Goal: Task Accomplishment & Management: Manage account settings

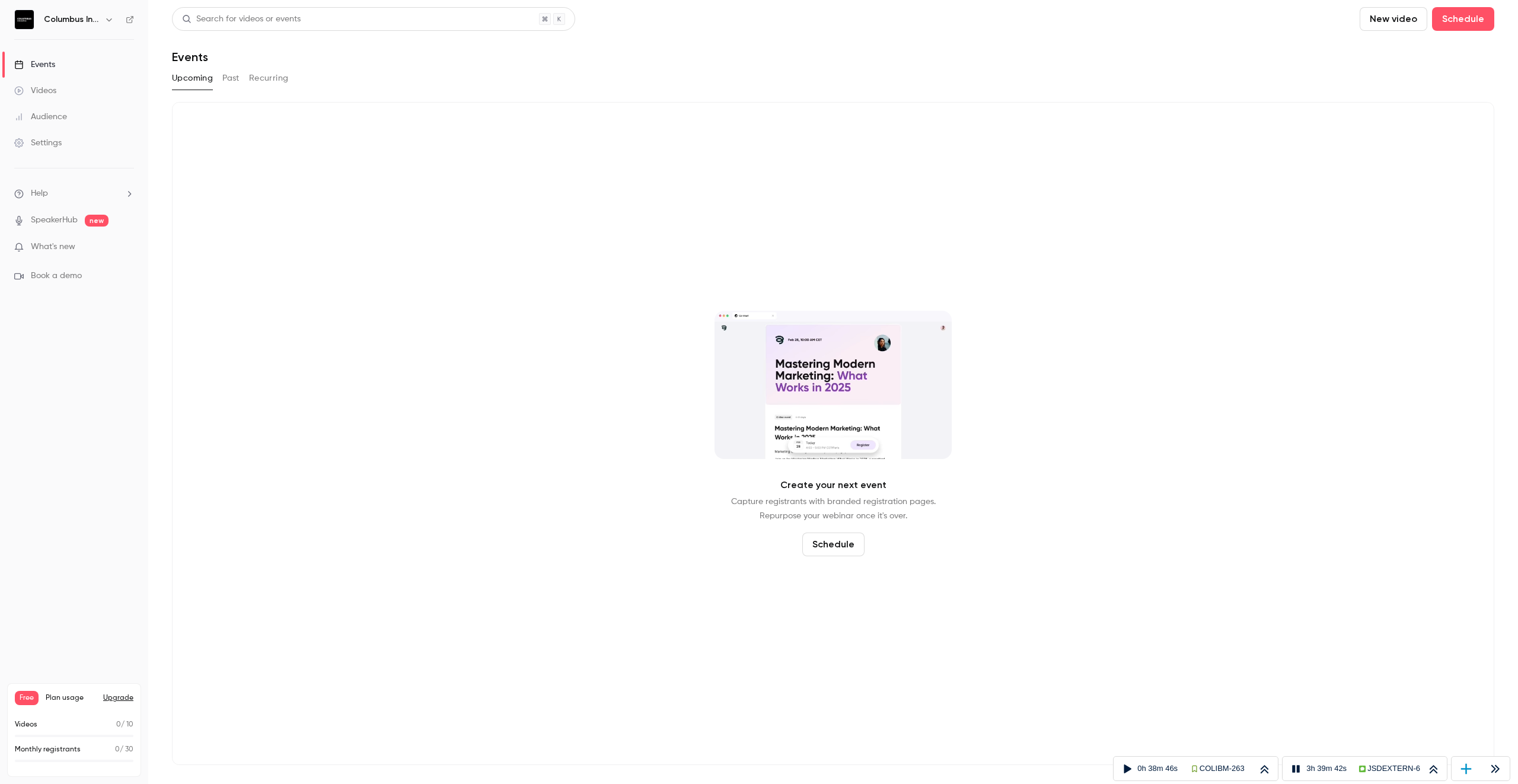
click at [224, 78] on button "Past" at bounding box center [231, 78] width 17 height 19
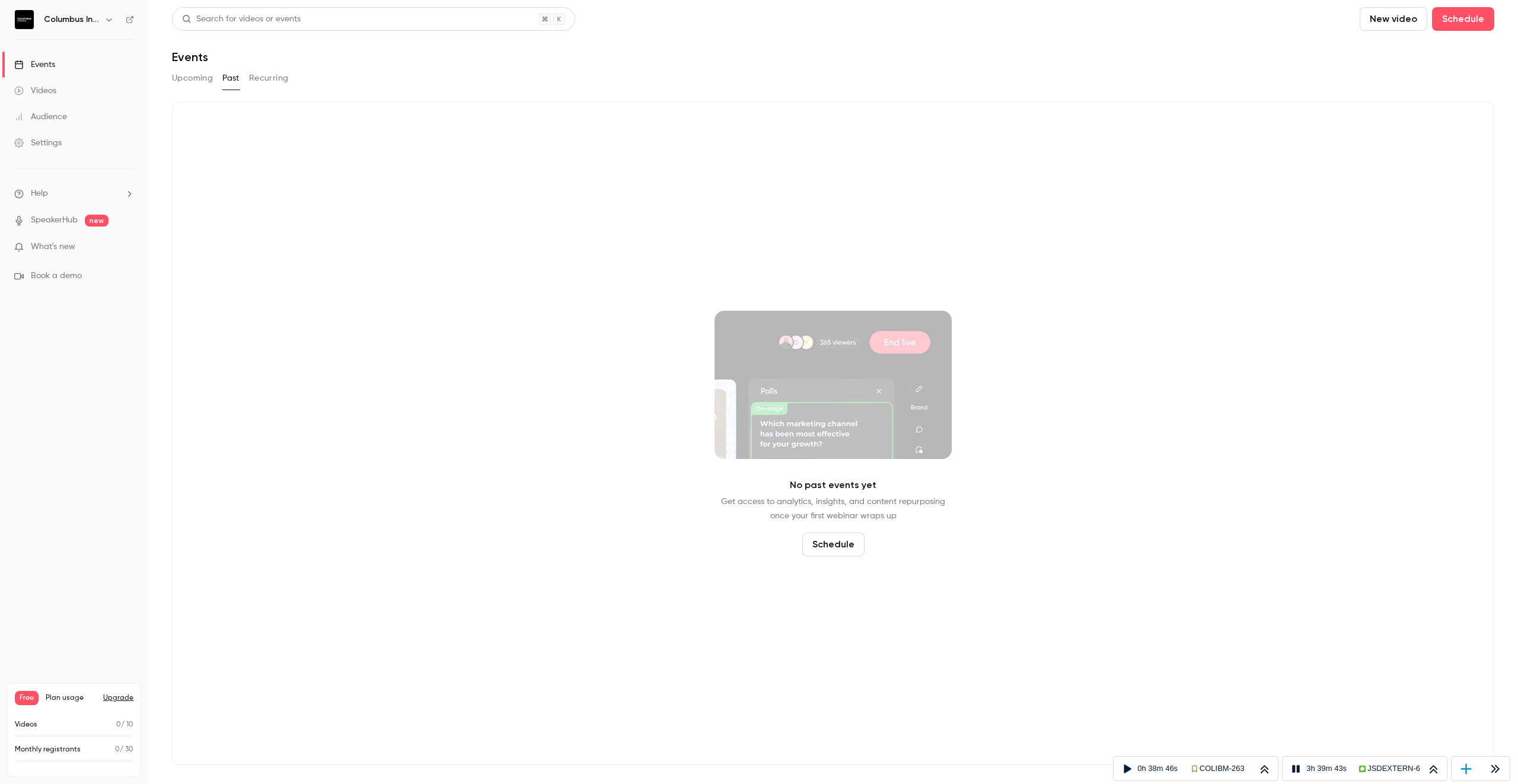
click at [265, 77] on button "Recurring" at bounding box center [270, 78] width 40 height 19
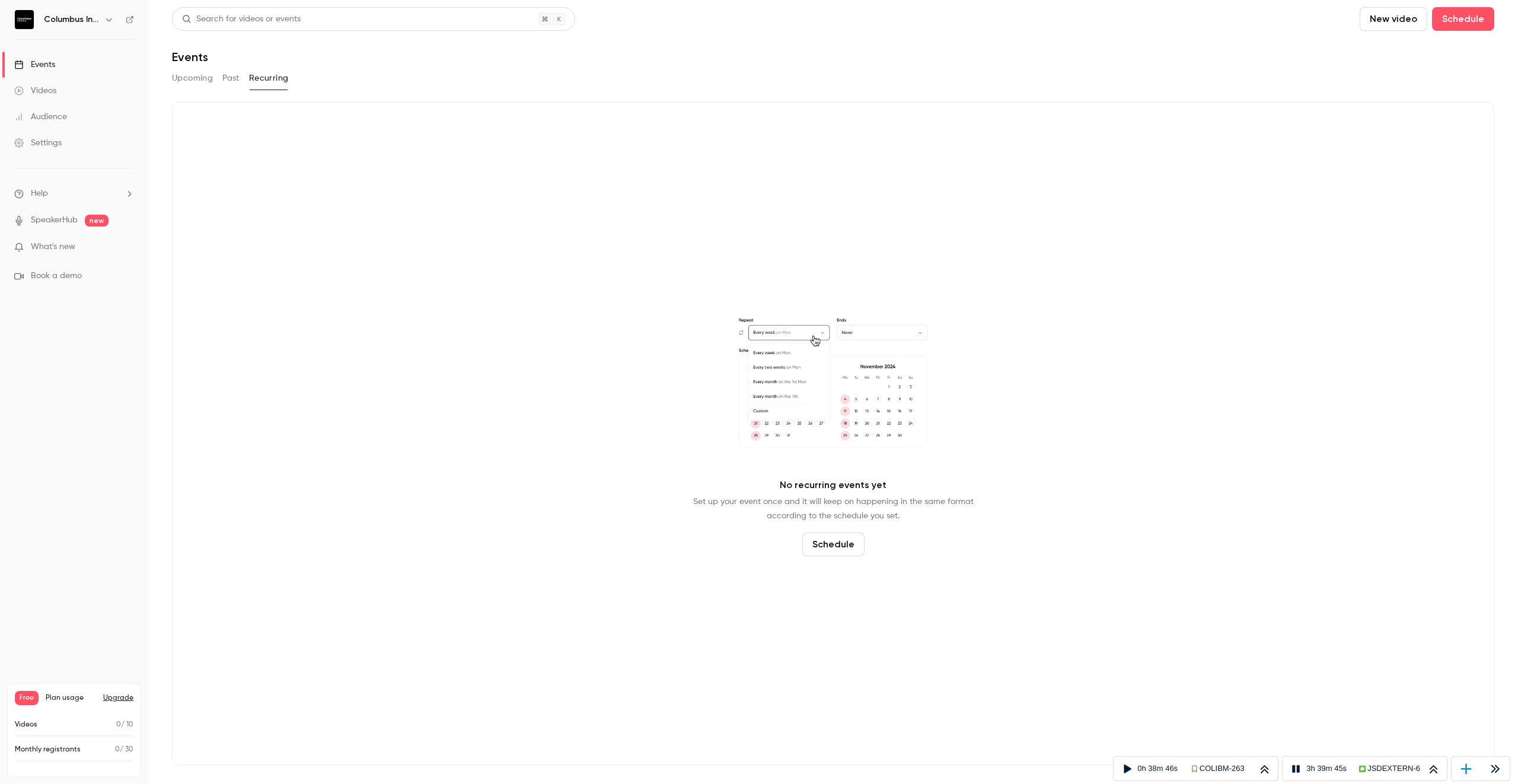
click at [46, 85] on div "Videos" at bounding box center [35, 91] width 42 height 12
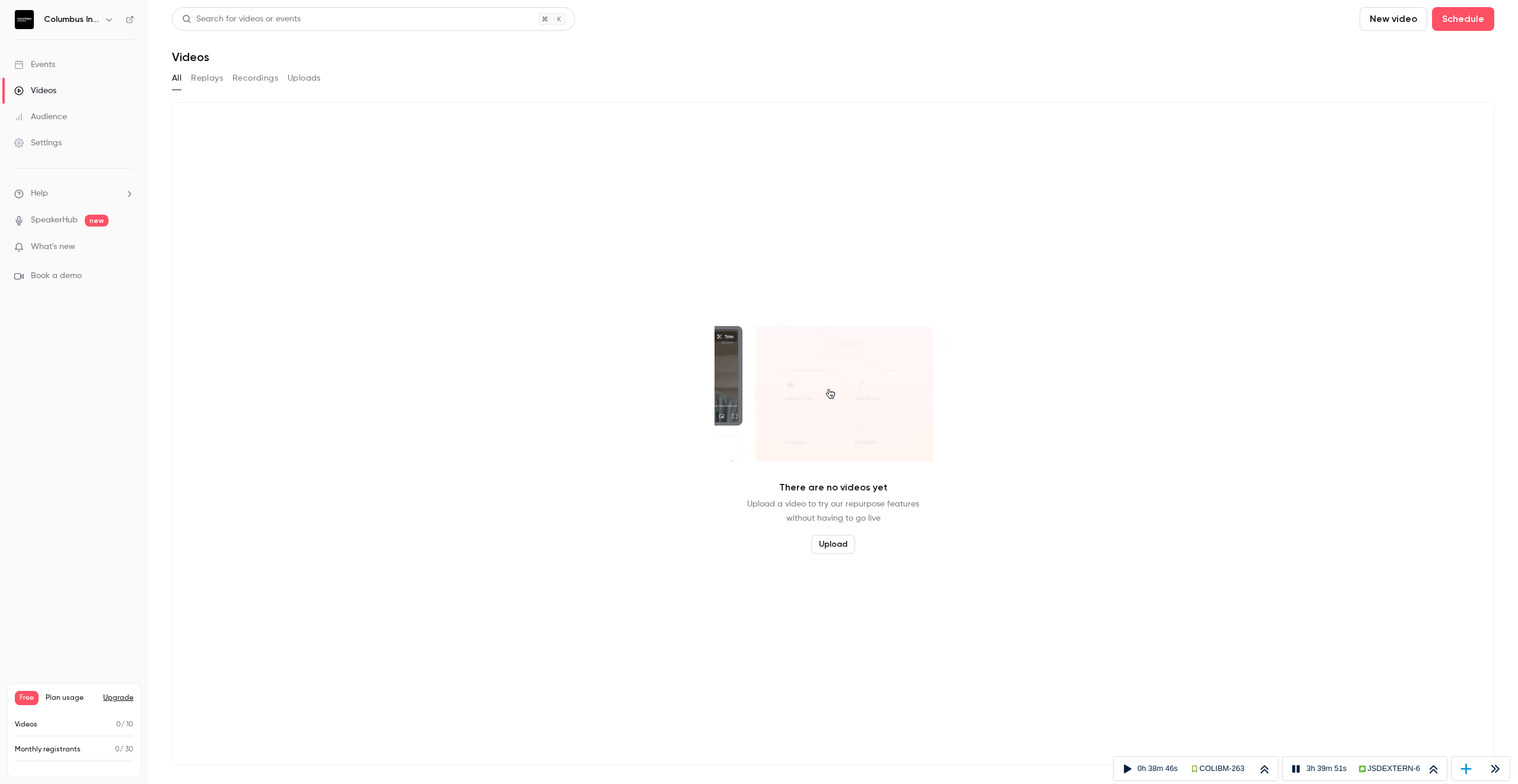
click at [40, 144] on div "Settings" at bounding box center [38, 143] width 47 height 12
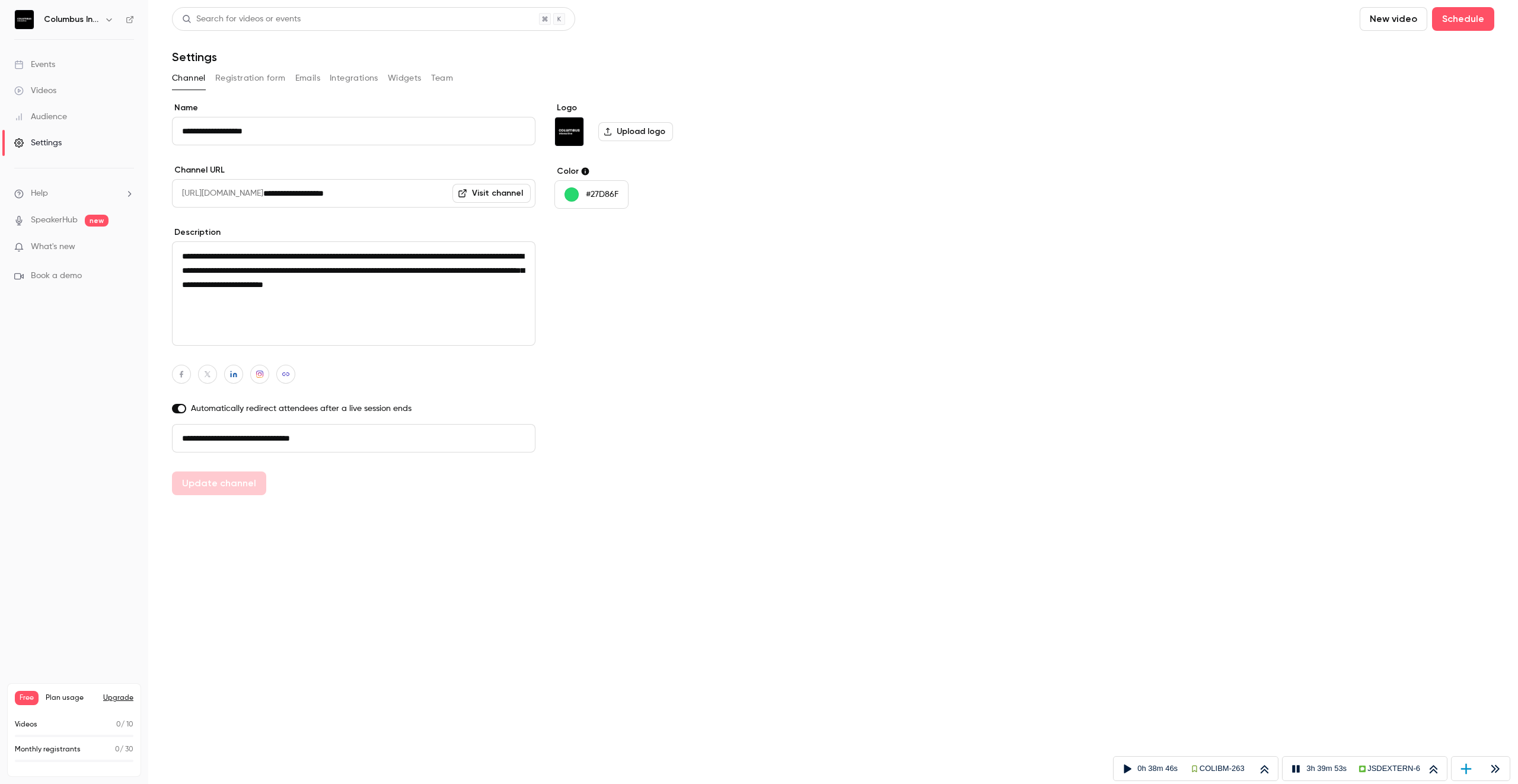
click at [301, 78] on button "Emails" at bounding box center [308, 78] width 25 height 19
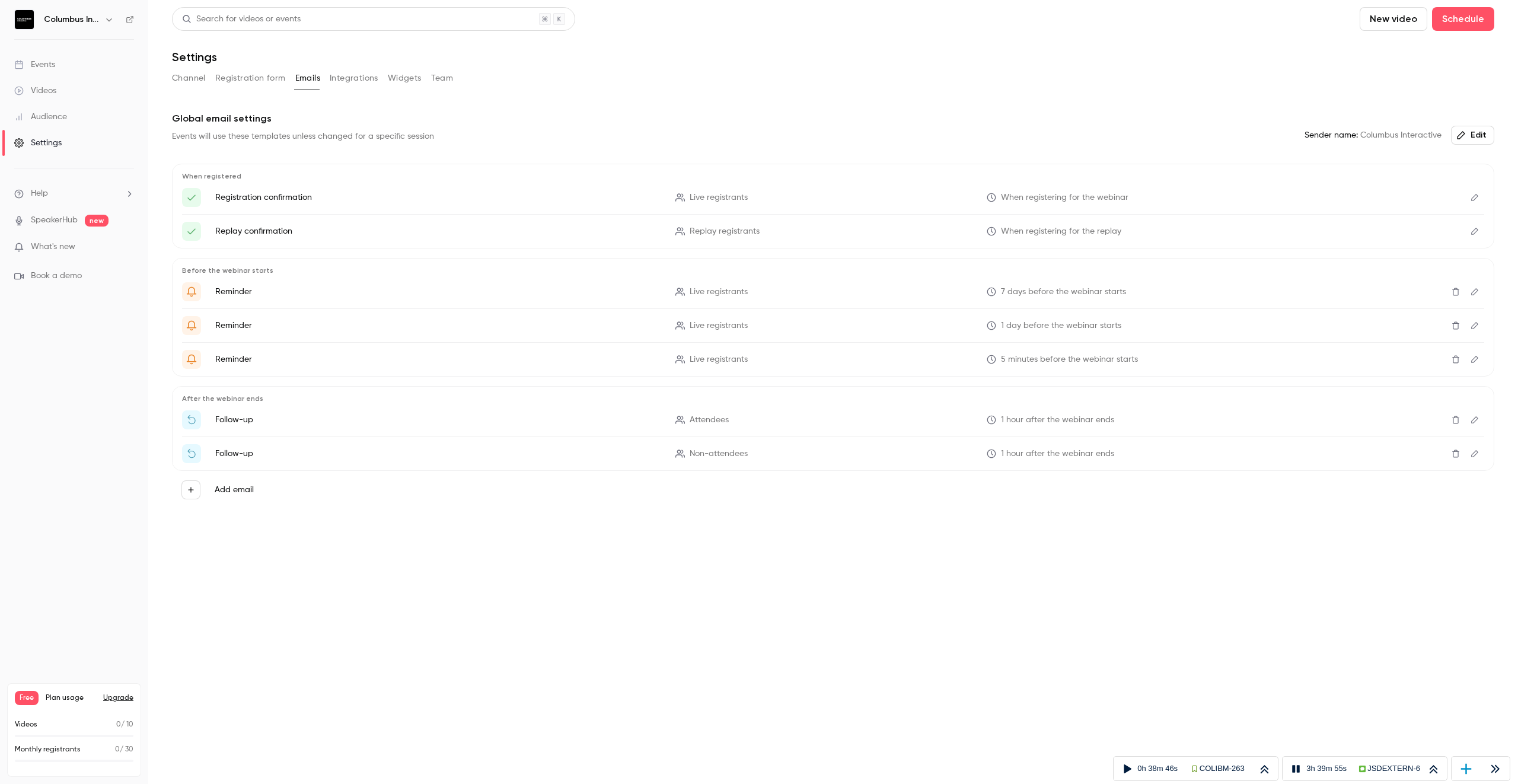
click at [1475, 190] on button "Edit" at bounding box center [1475, 197] width 19 height 19
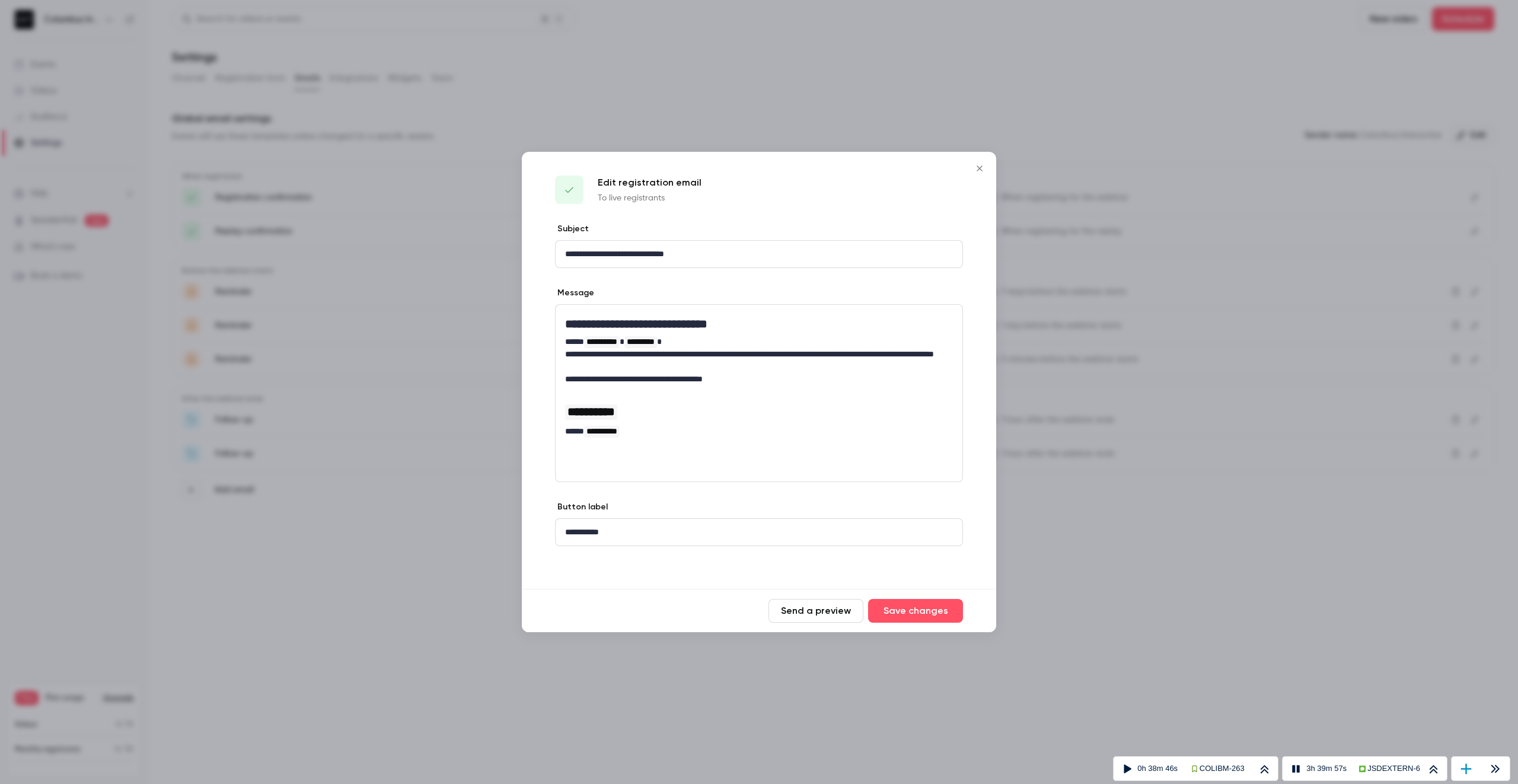
click at [1385, 248] on div at bounding box center [759, 392] width 1518 height 784
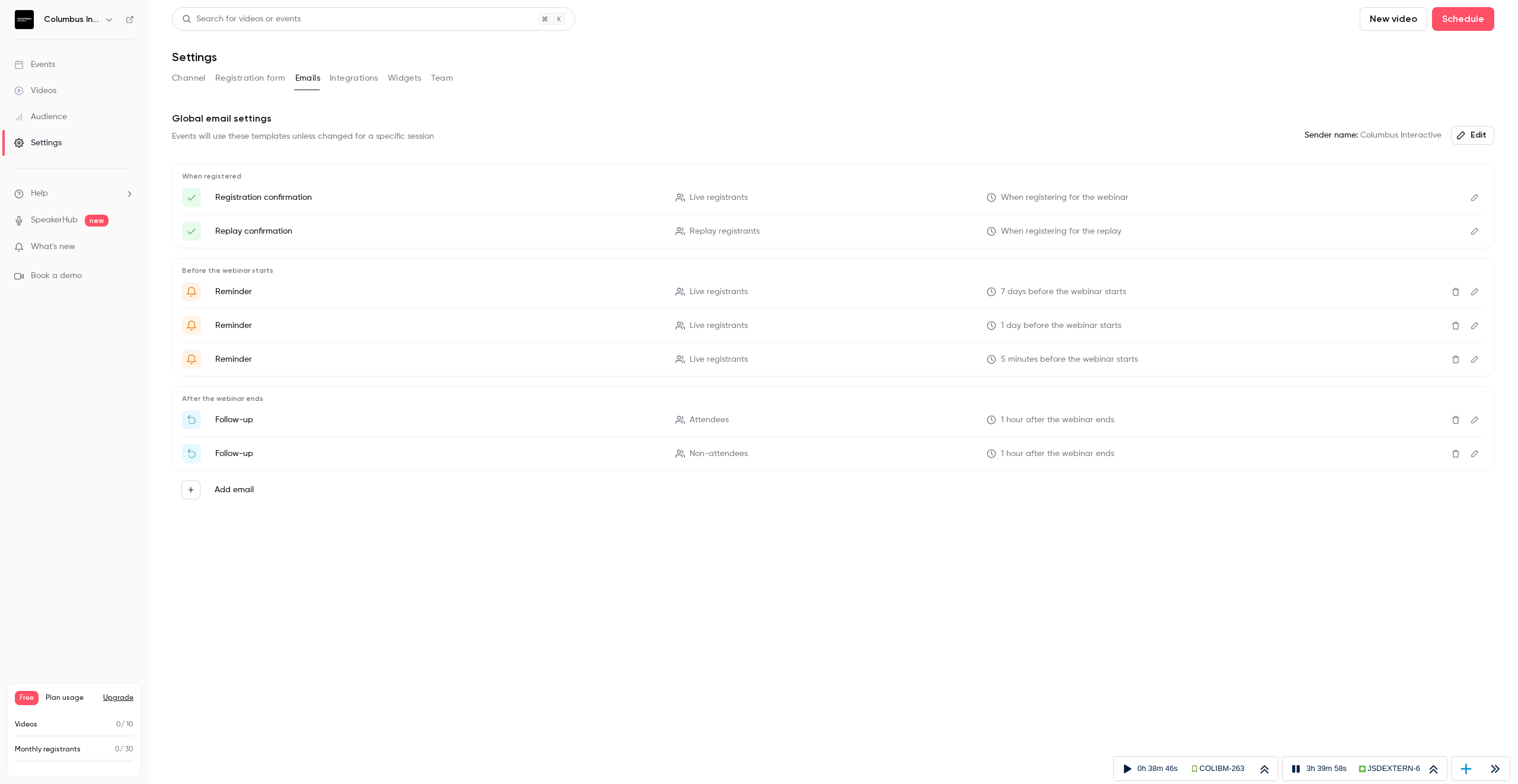
click at [1478, 225] on button "Edit" at bounding box center [1475, 231] width 19 height 19
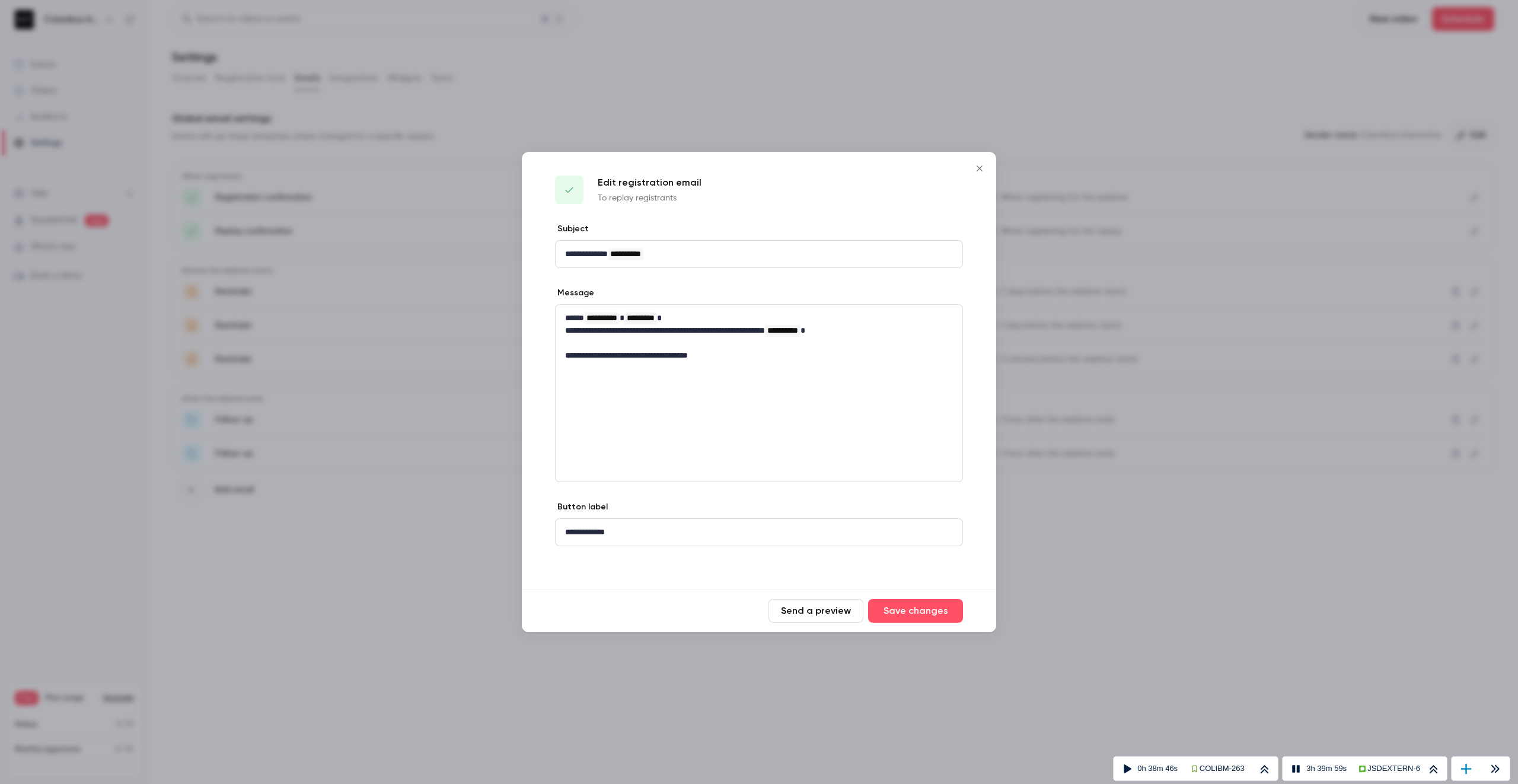
click at [1393, 260] on div at bounding box center [759, 392] width 1518 height 784
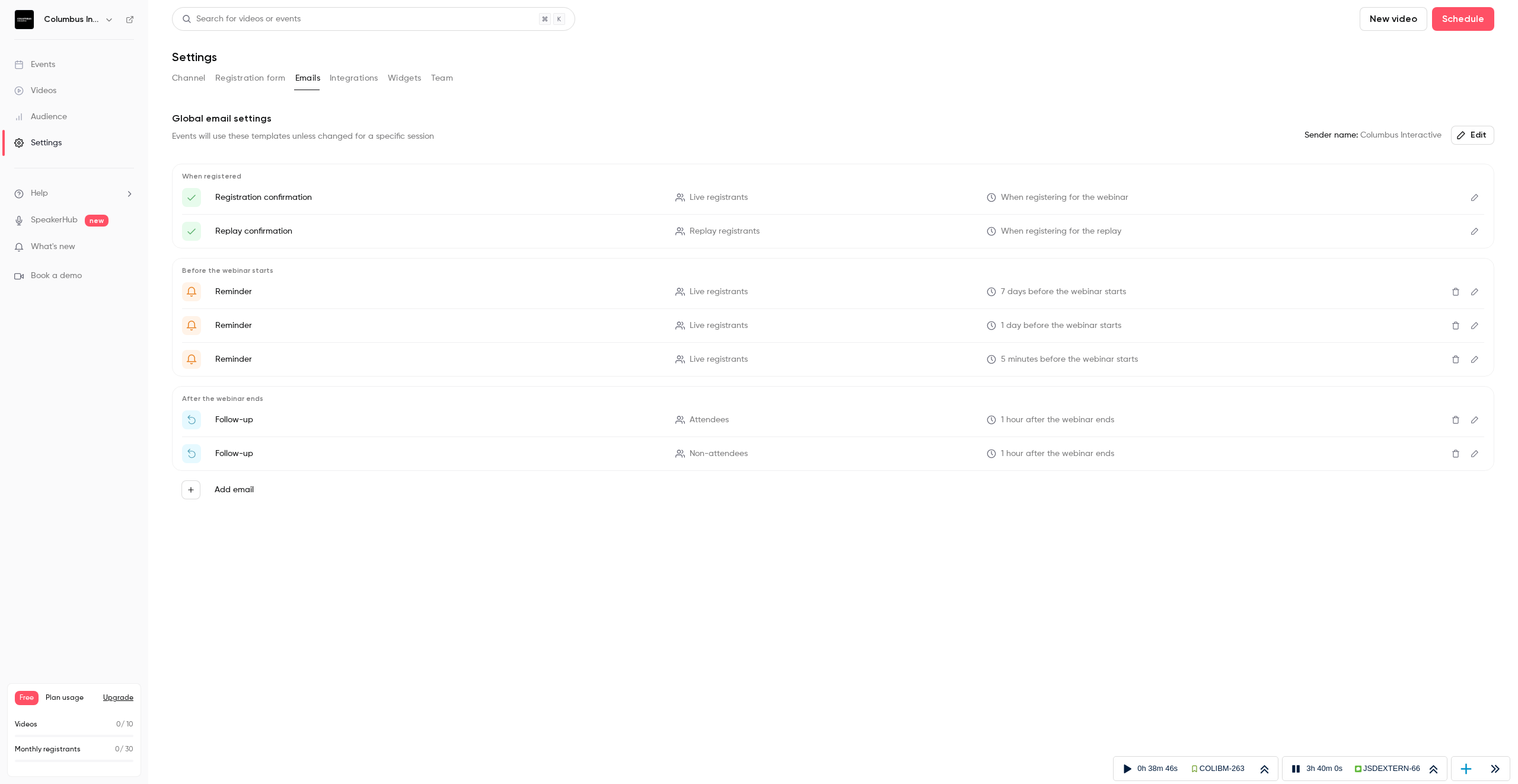
click at [1476, 291] on icon "Edit" at bounding box center [1475, 291] width 7 height 7
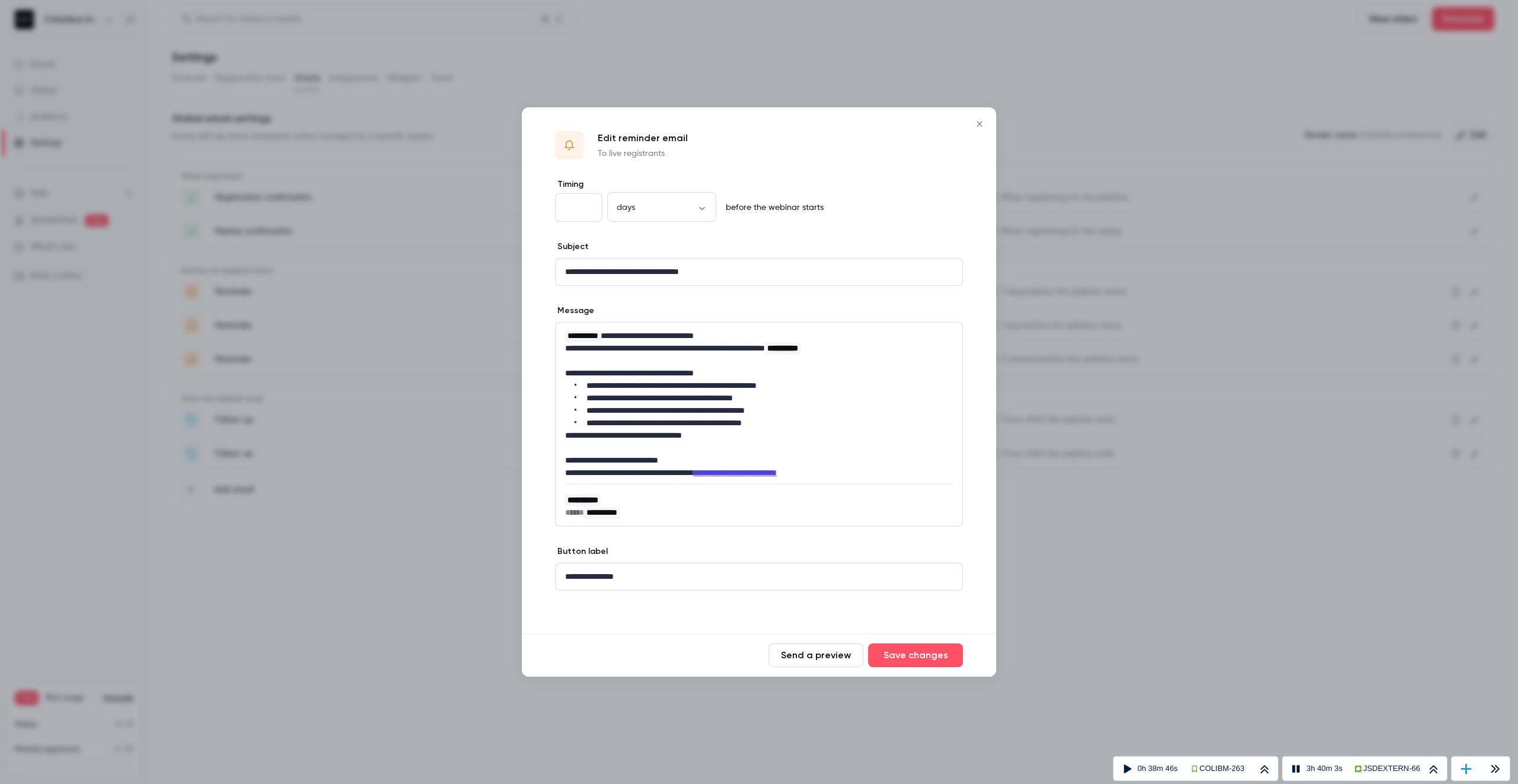
click at [1176, 321] on div at bounding box center [759, 392] width 1518 height 784
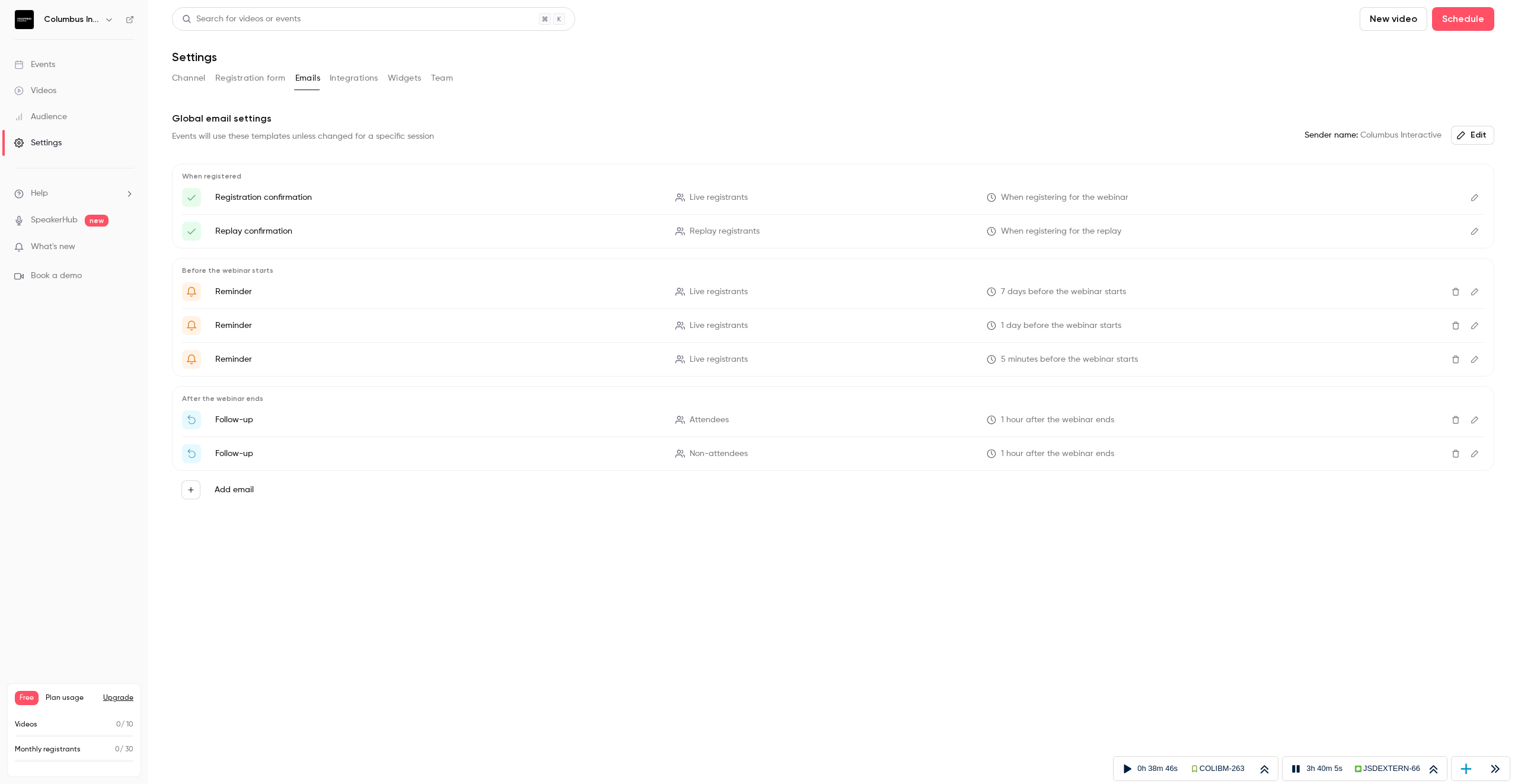
click at [1477, 326] on icon "Edit" at bounding box center [1474, 325] width 10 height 9
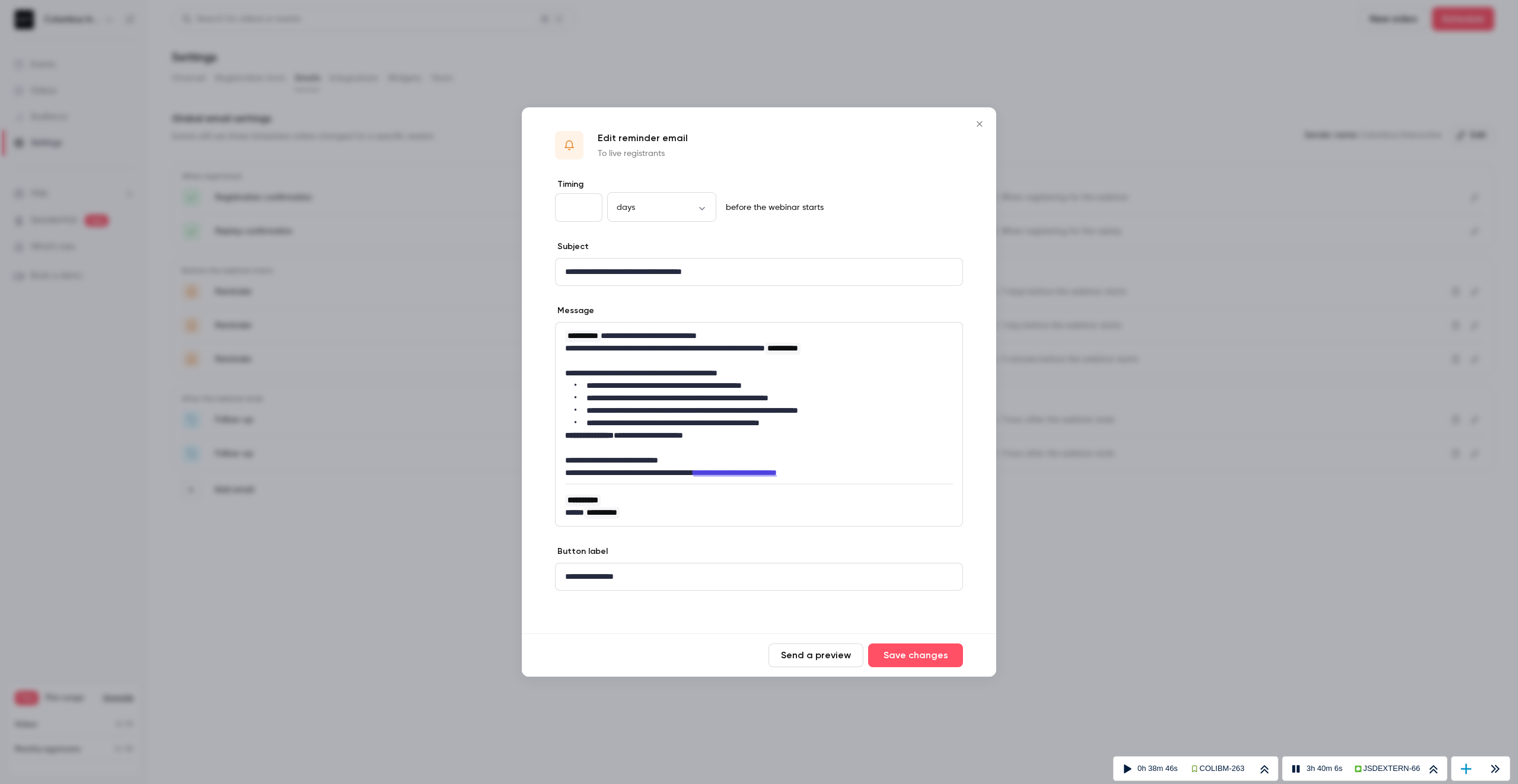
click at [1149, 369] on div at bounding box center [759, 392] width 1518 height 784
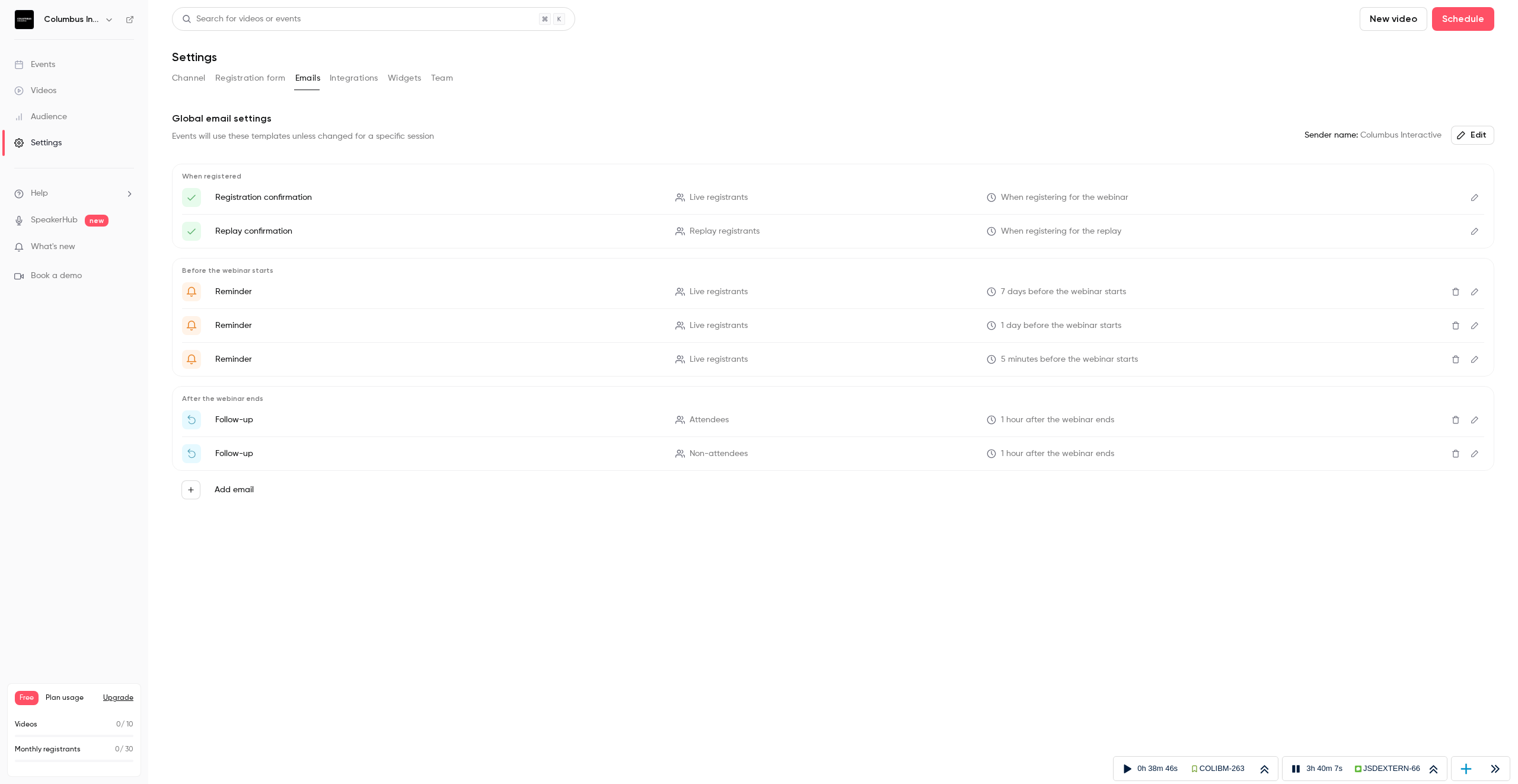
click at [1476, 358] on icon "Edit" at bounding box center [1474, 359] width 10 height 9
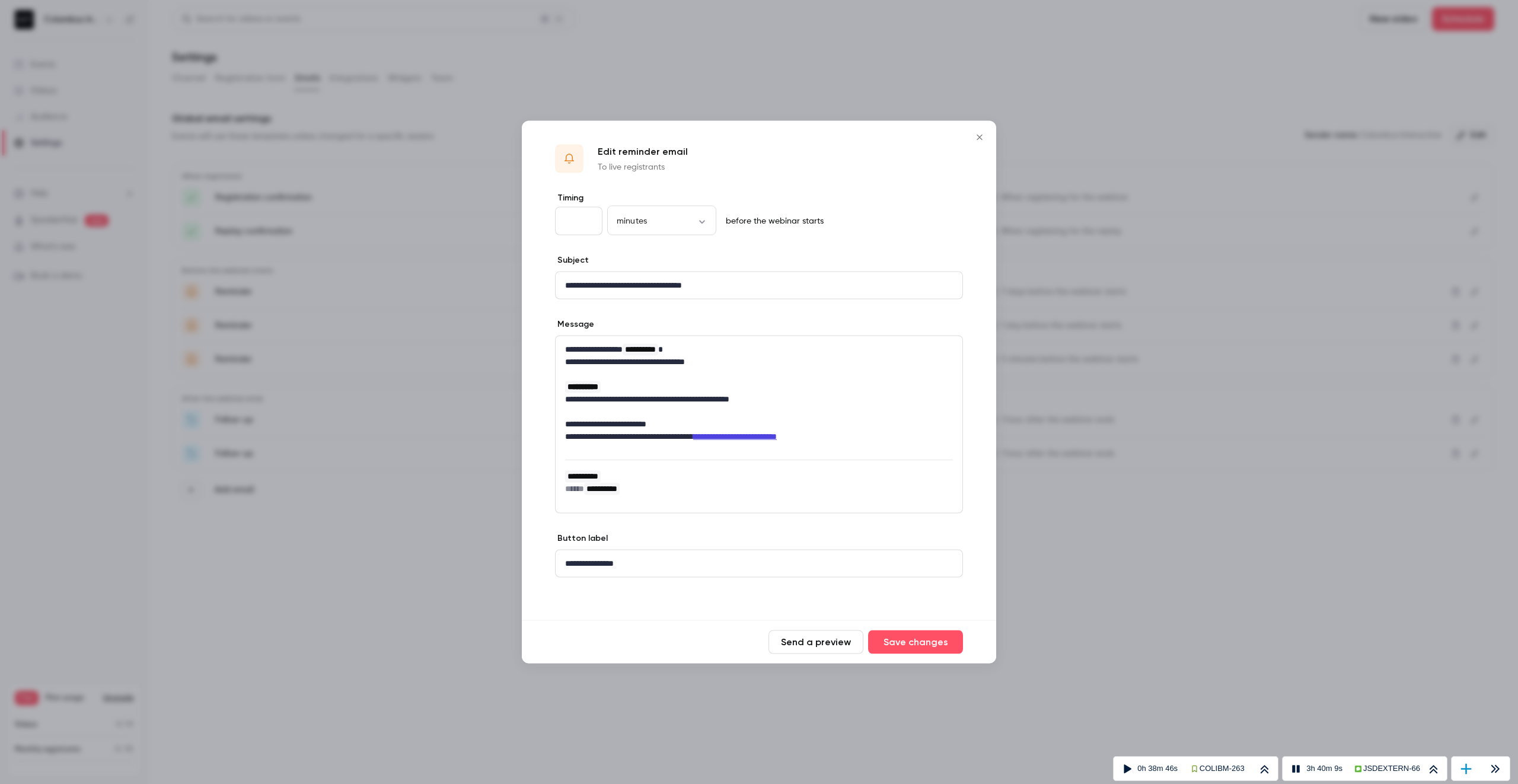
click at [1112, 418] on div at bounding box center [759, 392] width 1518 height 784
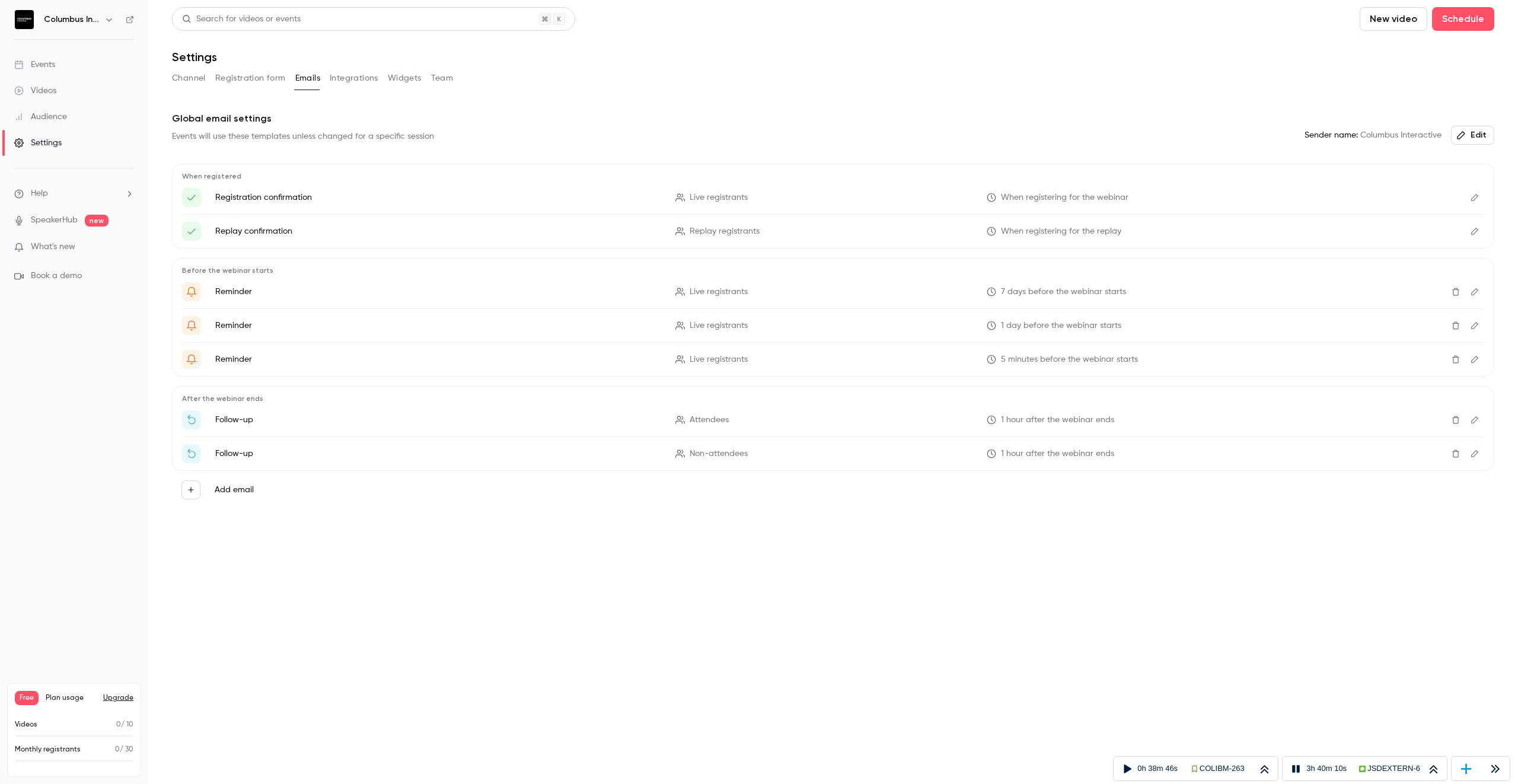
click at [1472, 419] on icon "Edit" at bounding box center [1474, 420] width 10 height 9
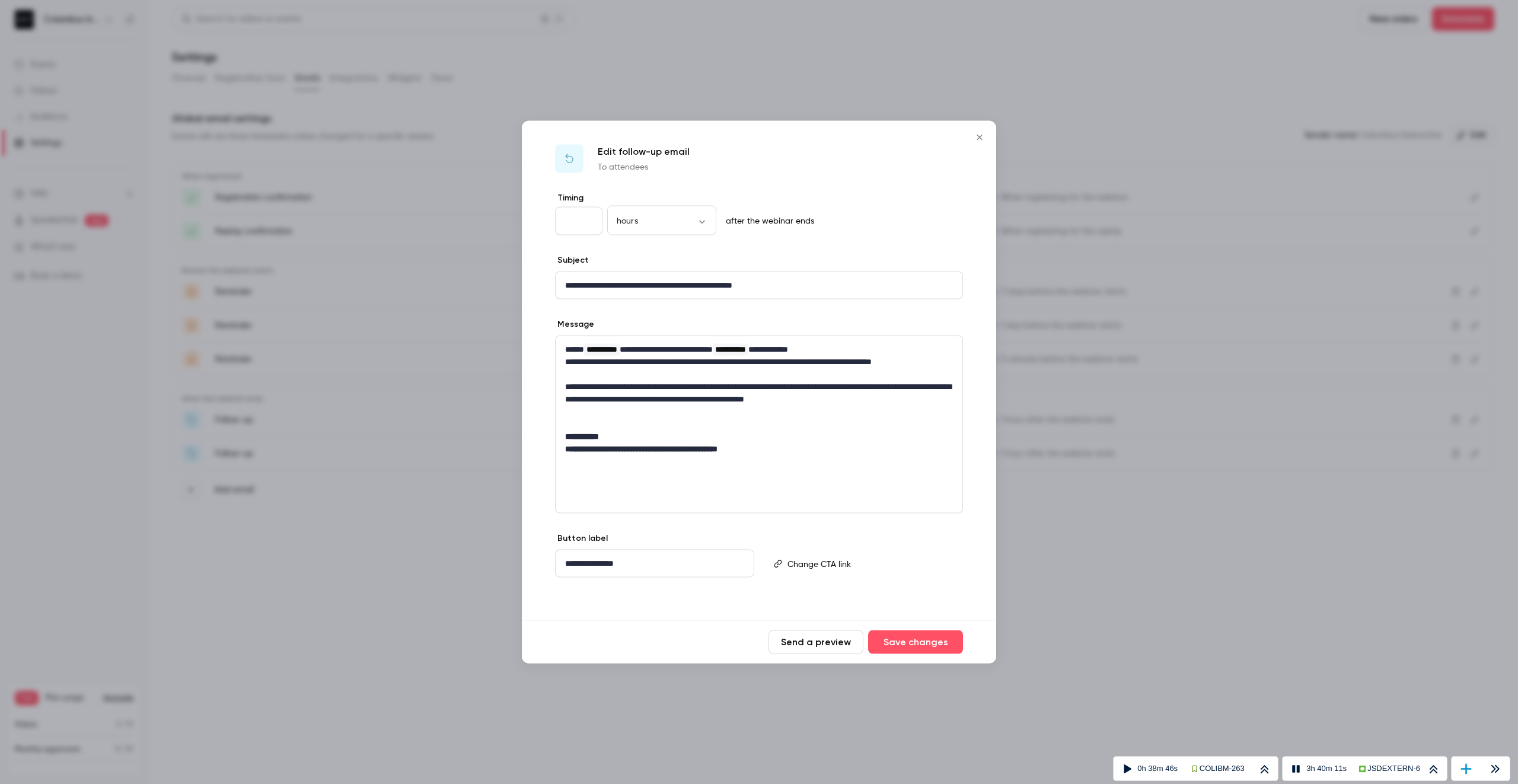
click at [1130, 405] on div at bounding box center [759, 392] width 1518 height 784
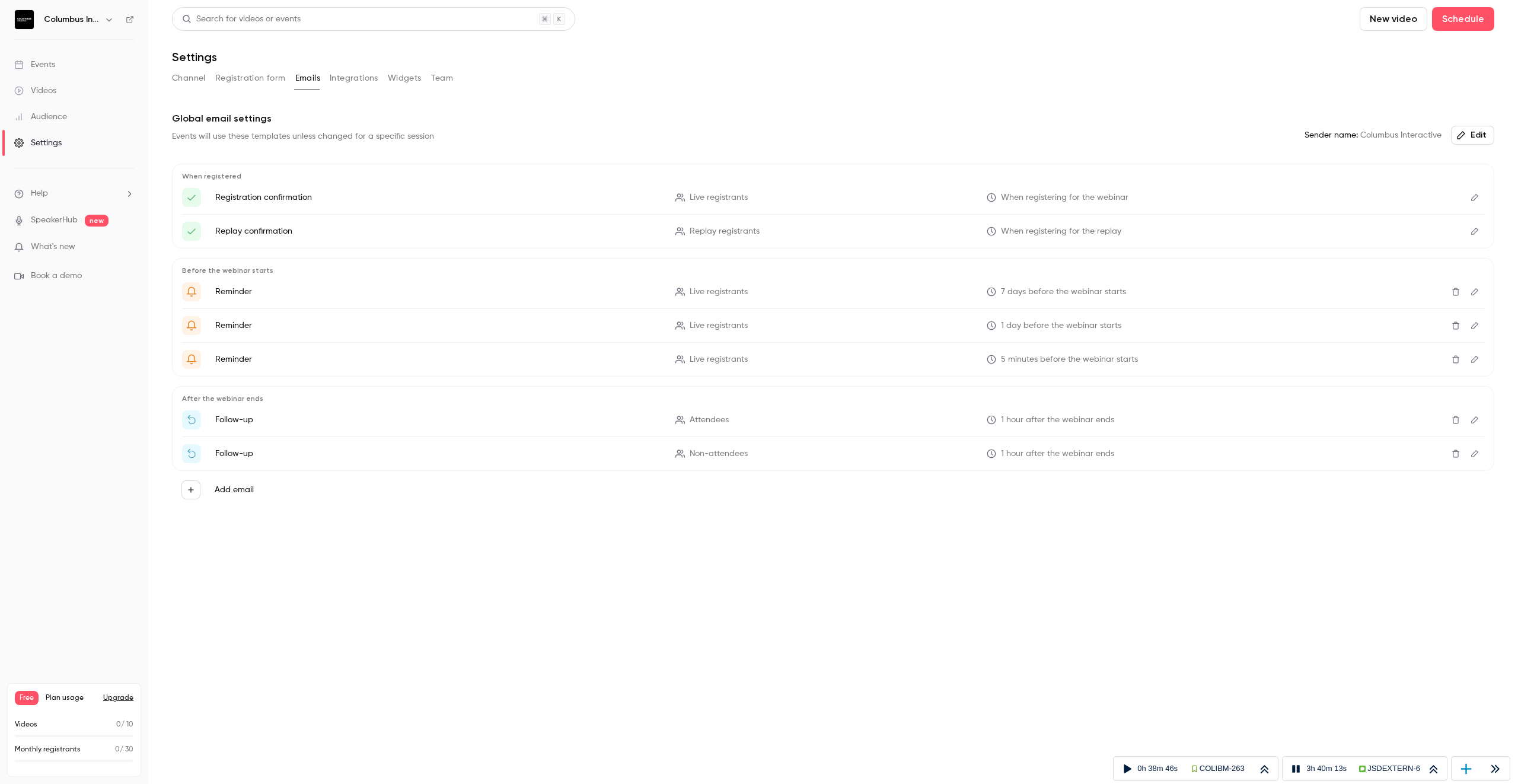
click at [1474, 453] on icon "Edit" at bounding box center [1474, 453] width 10 height 9
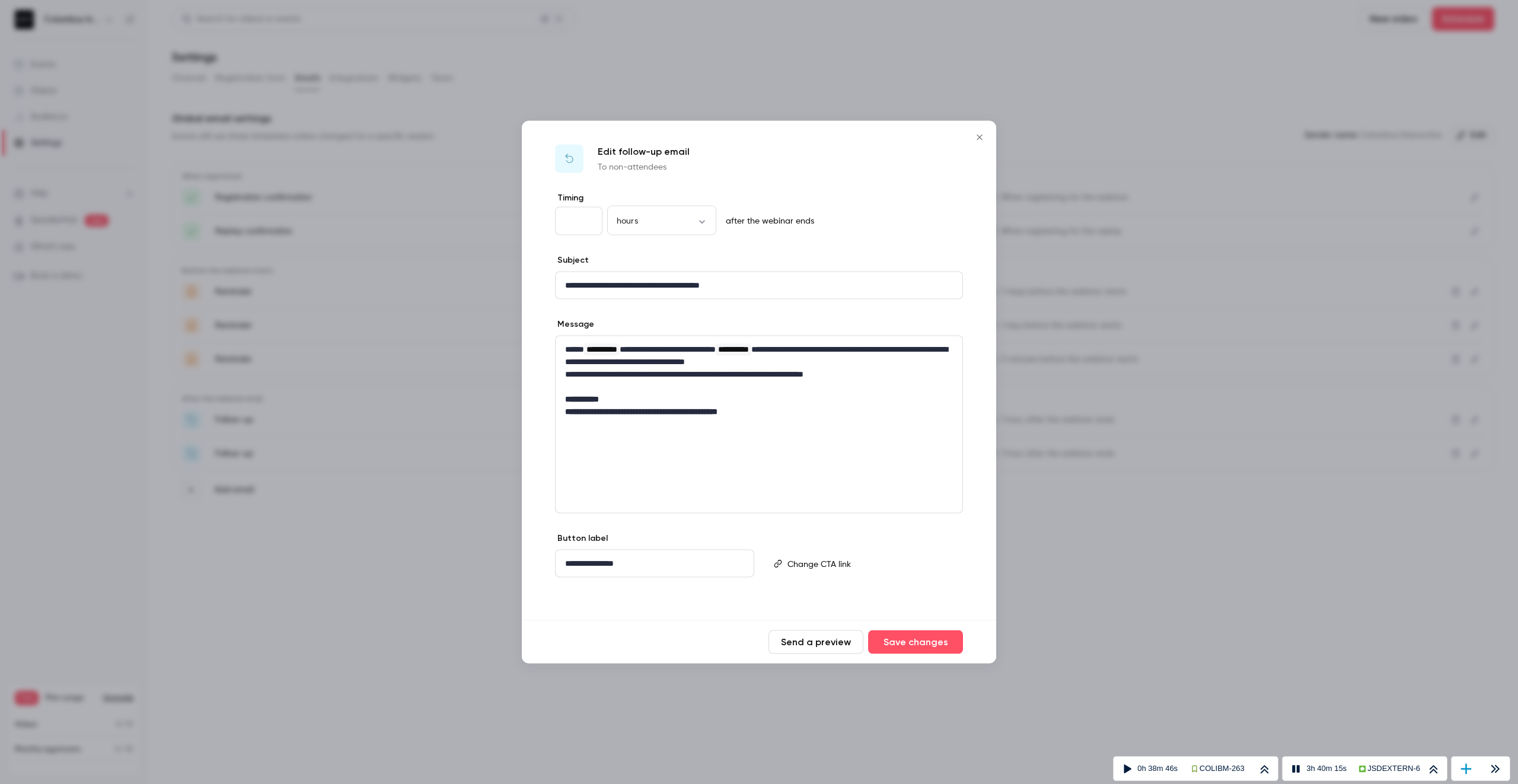
click at [1121, 416] on div at bounding box center [759, 392] width 1518 height 784
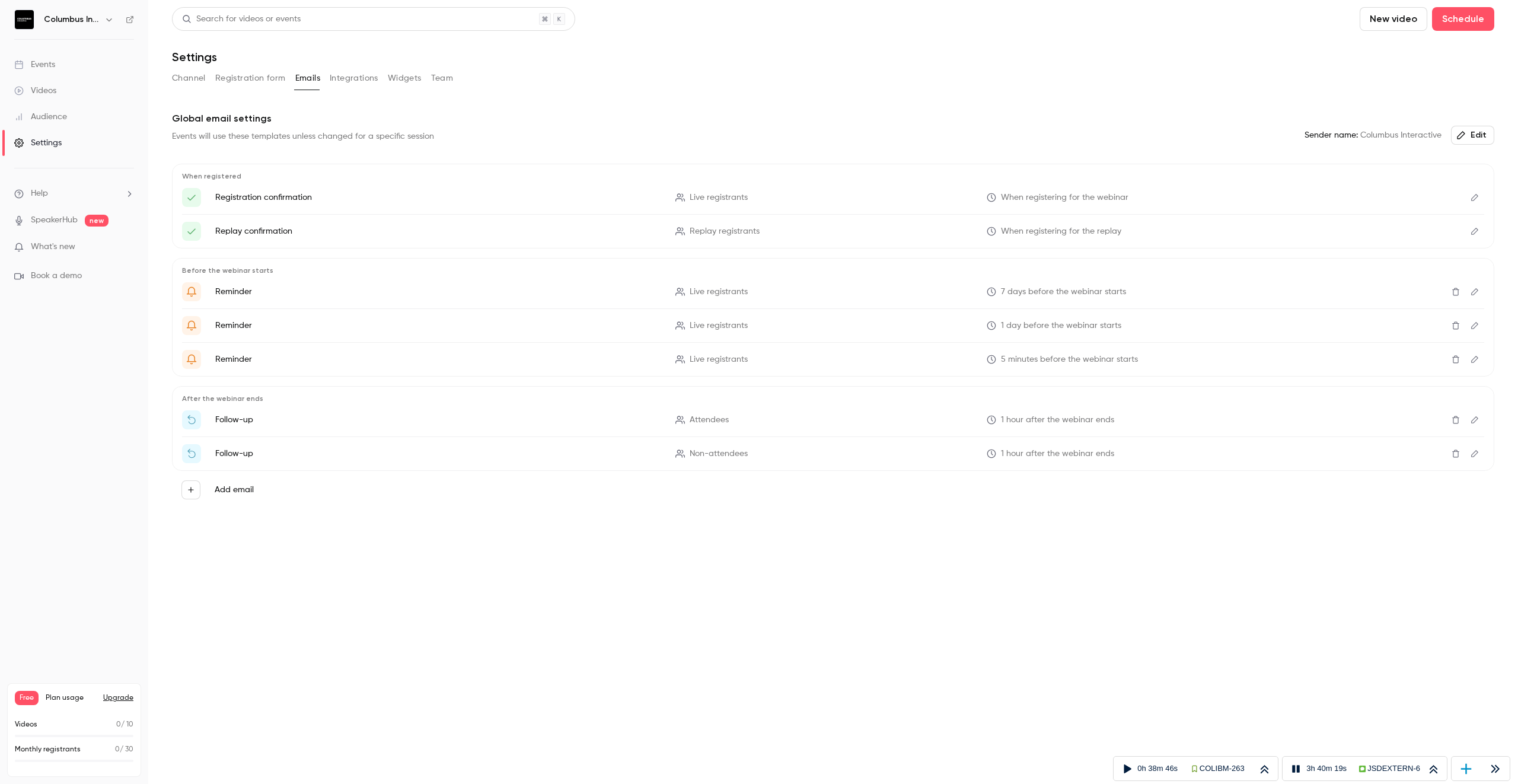
click at [194, 81] on button "Channel" at bounding box center [188, 78] width 34 height 19
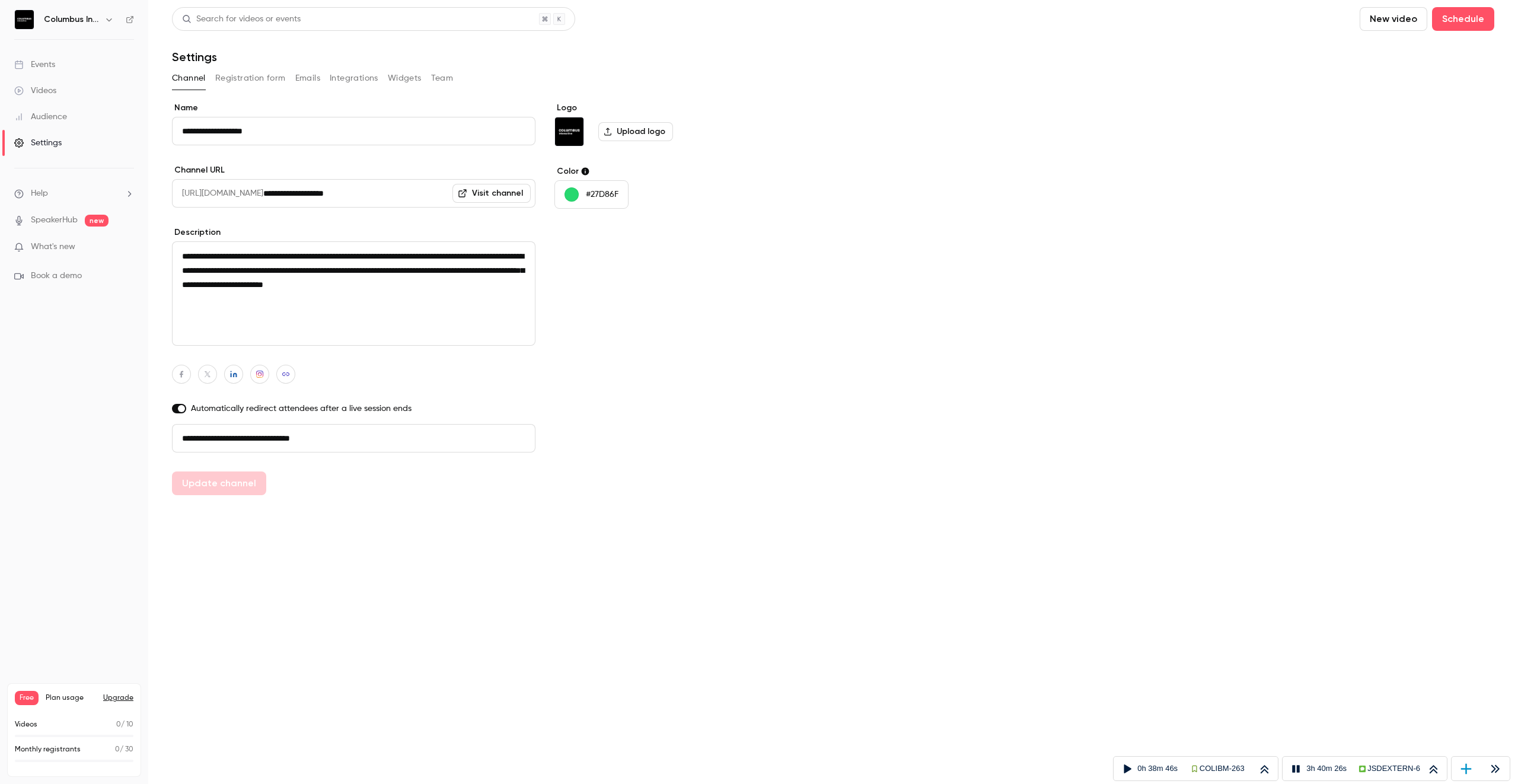
click at [240, 79] on button "Registration form" at bounding box center [250, 78] width 71 height 19
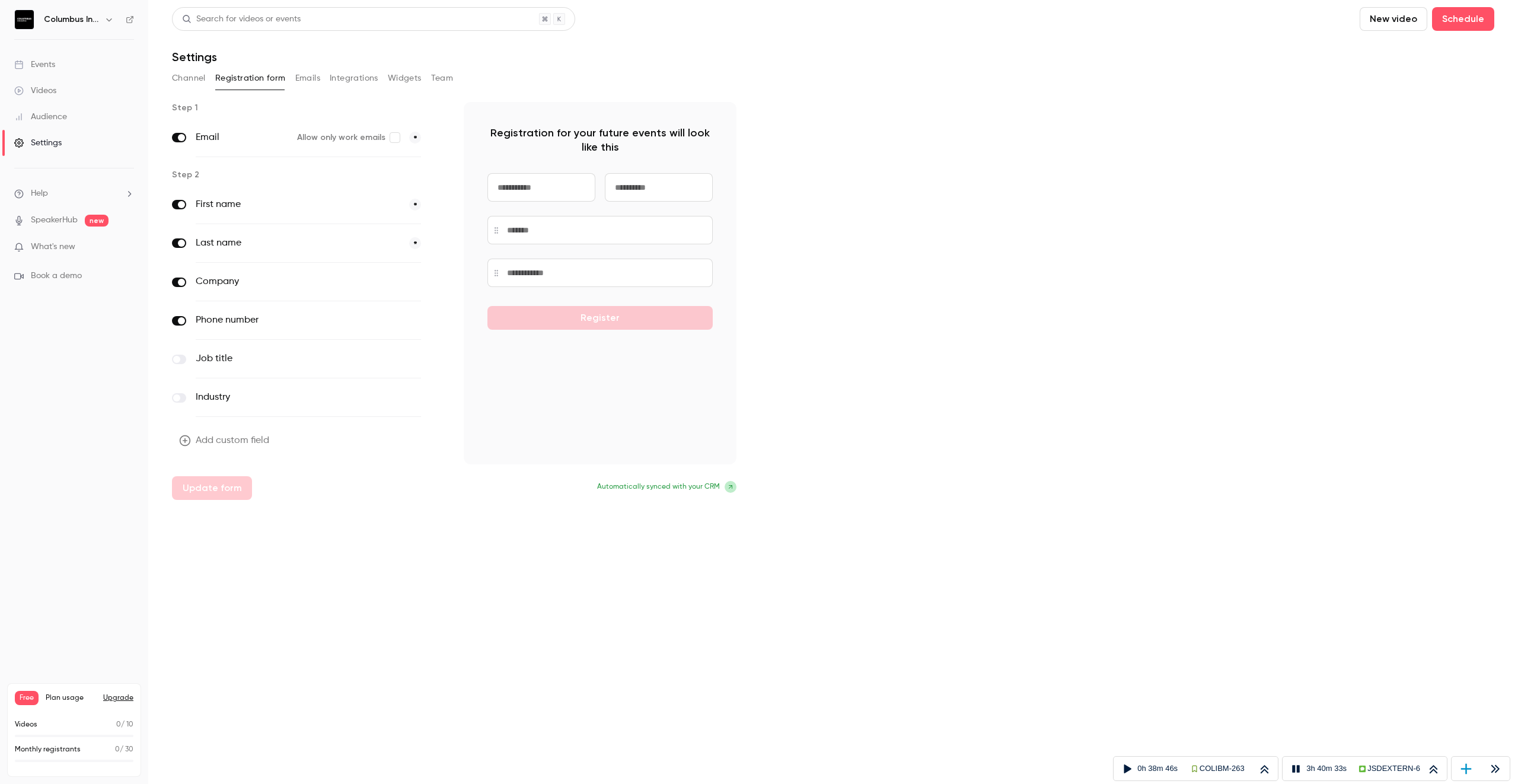
click at [311, 76] on button "Emails" at bounding box center [308, 78] width 25 height 19
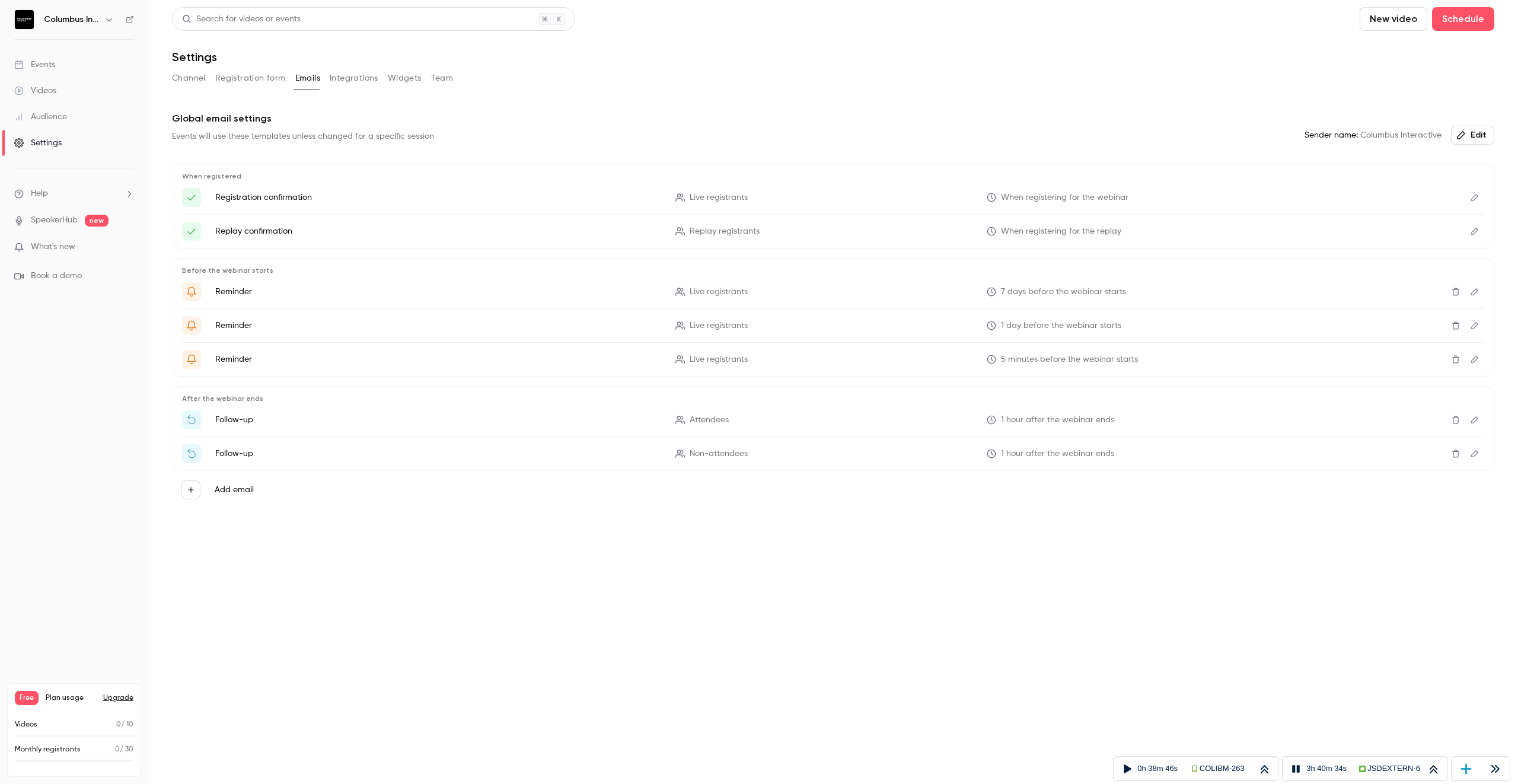
click at [356, 74] on button "Integrations" at bounding box center [354, 78] width 49 height 19
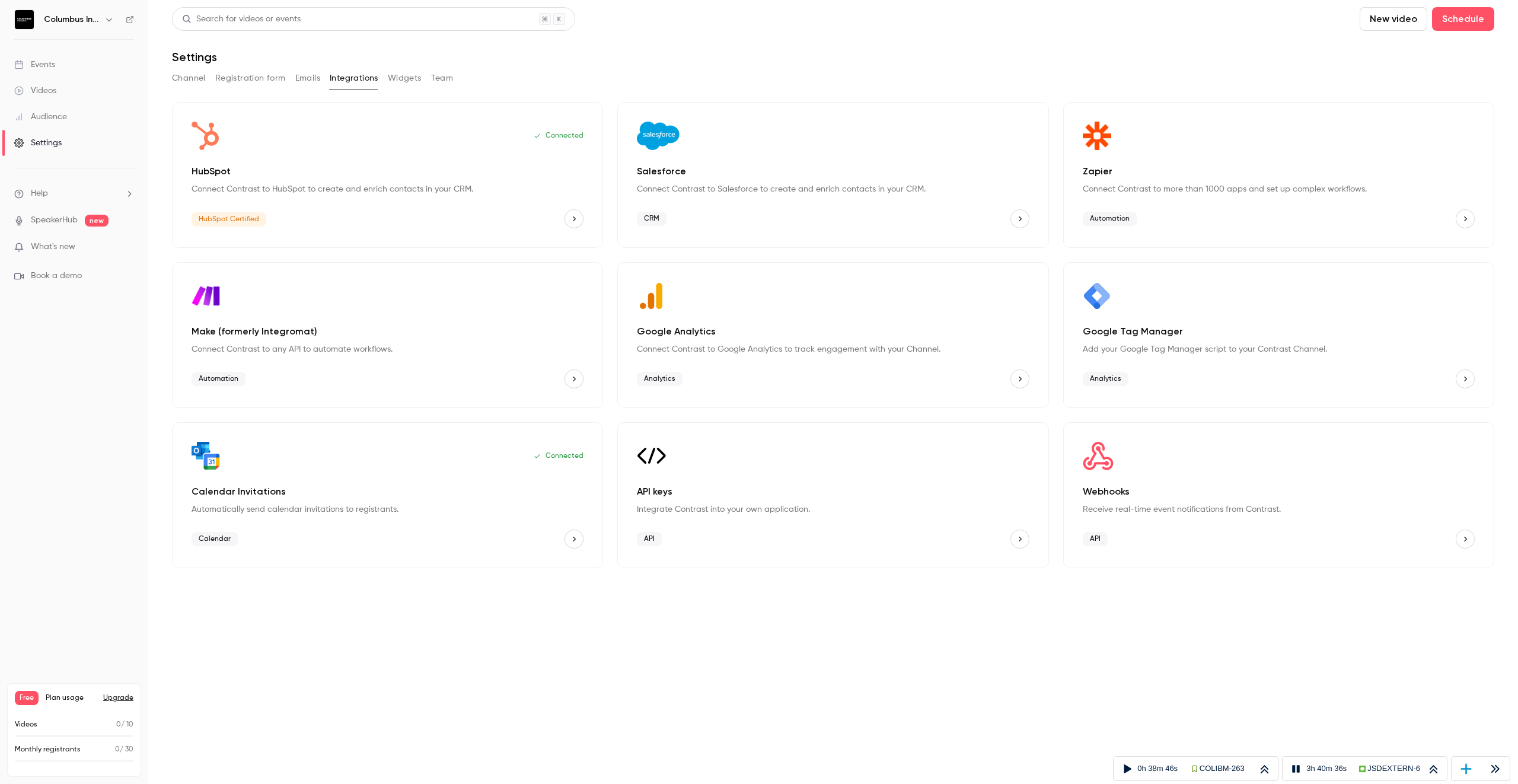
click at [397, 74] on button "Widgets" at bounding box center [405, 78] width 34 height 19
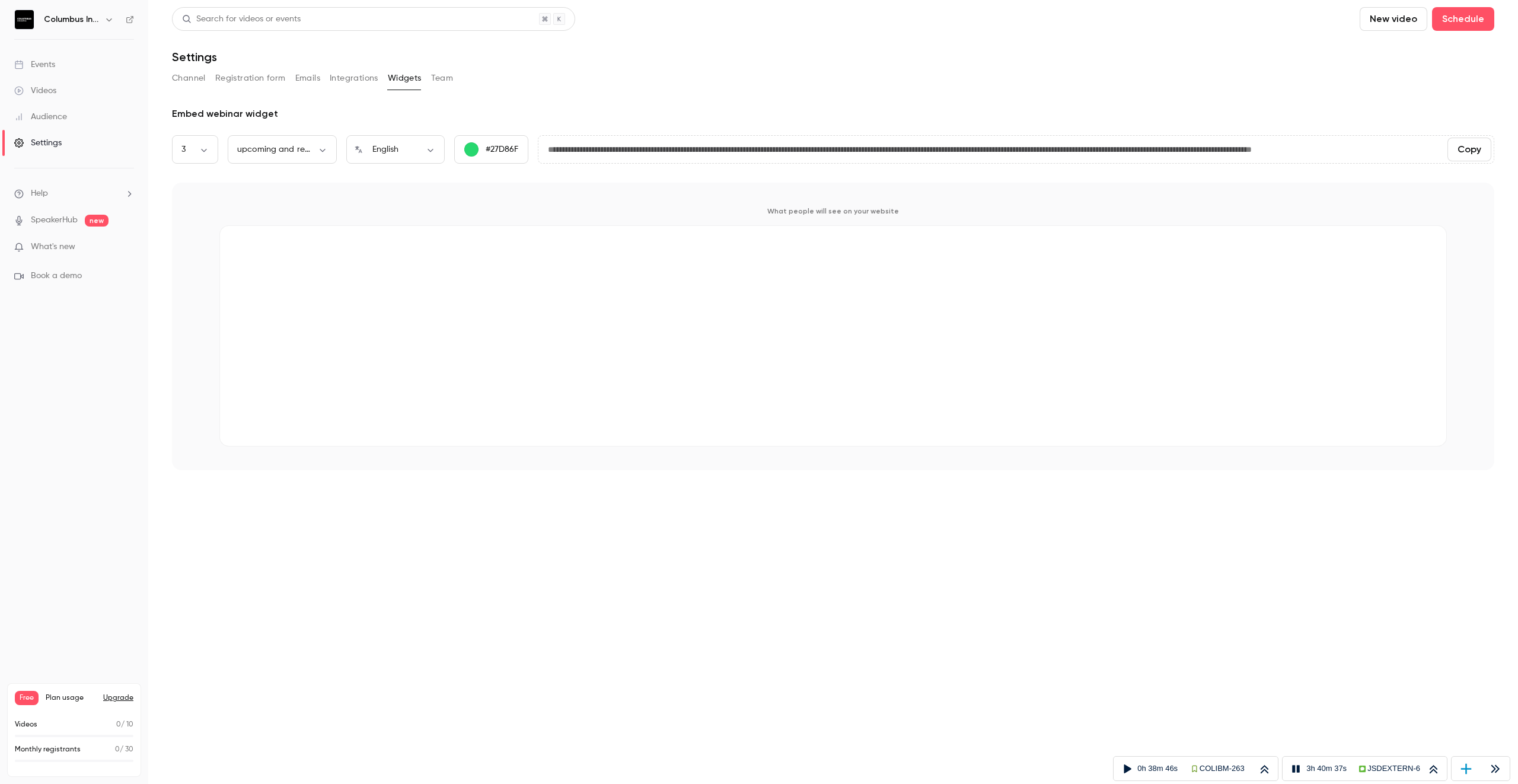
click at [431, 73] on button "Team" at bounding box center [442, 78] width 23 height 19
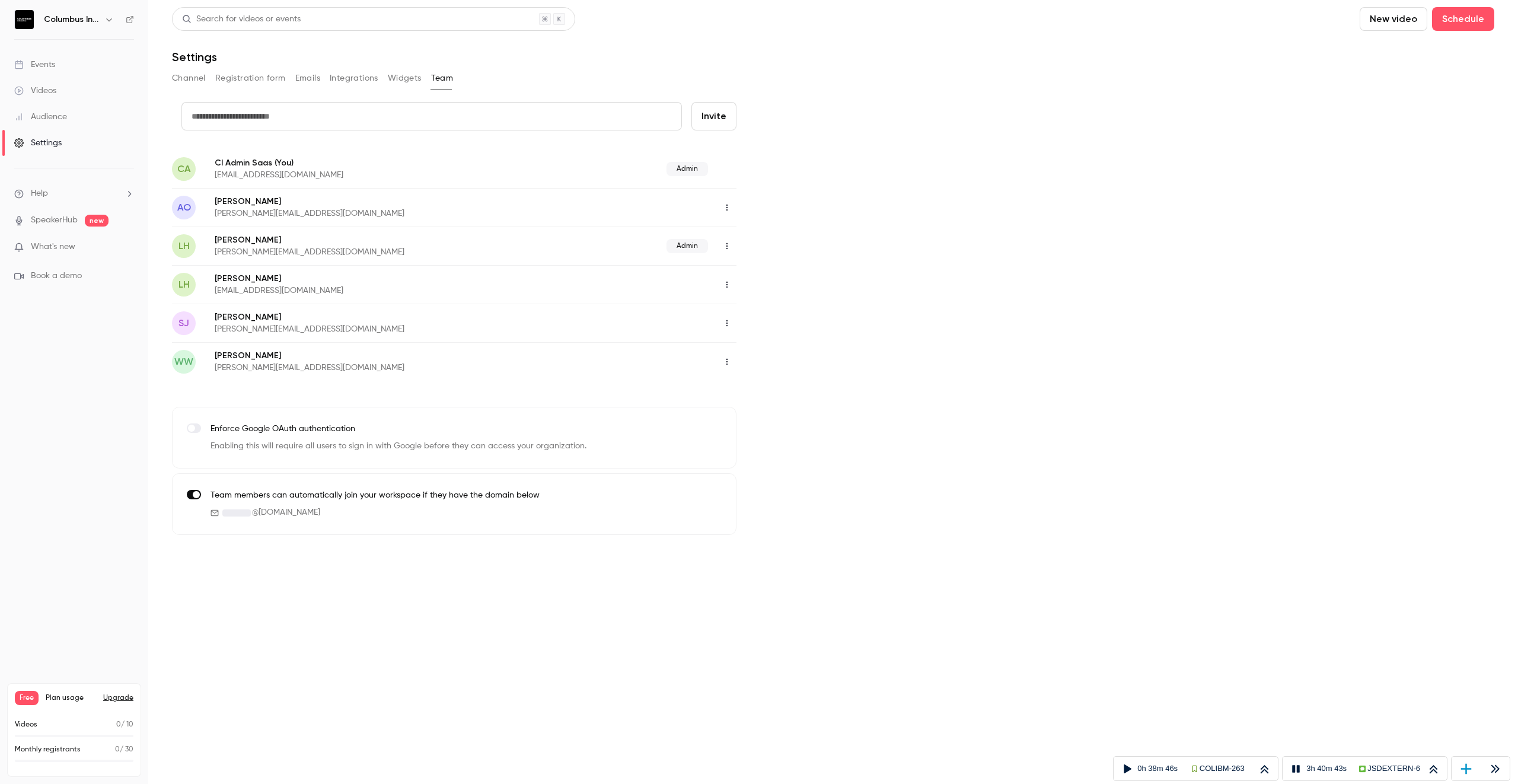
click at [186, 86] on button "Channel" at bounding box center [188, 78] width 34 height 19
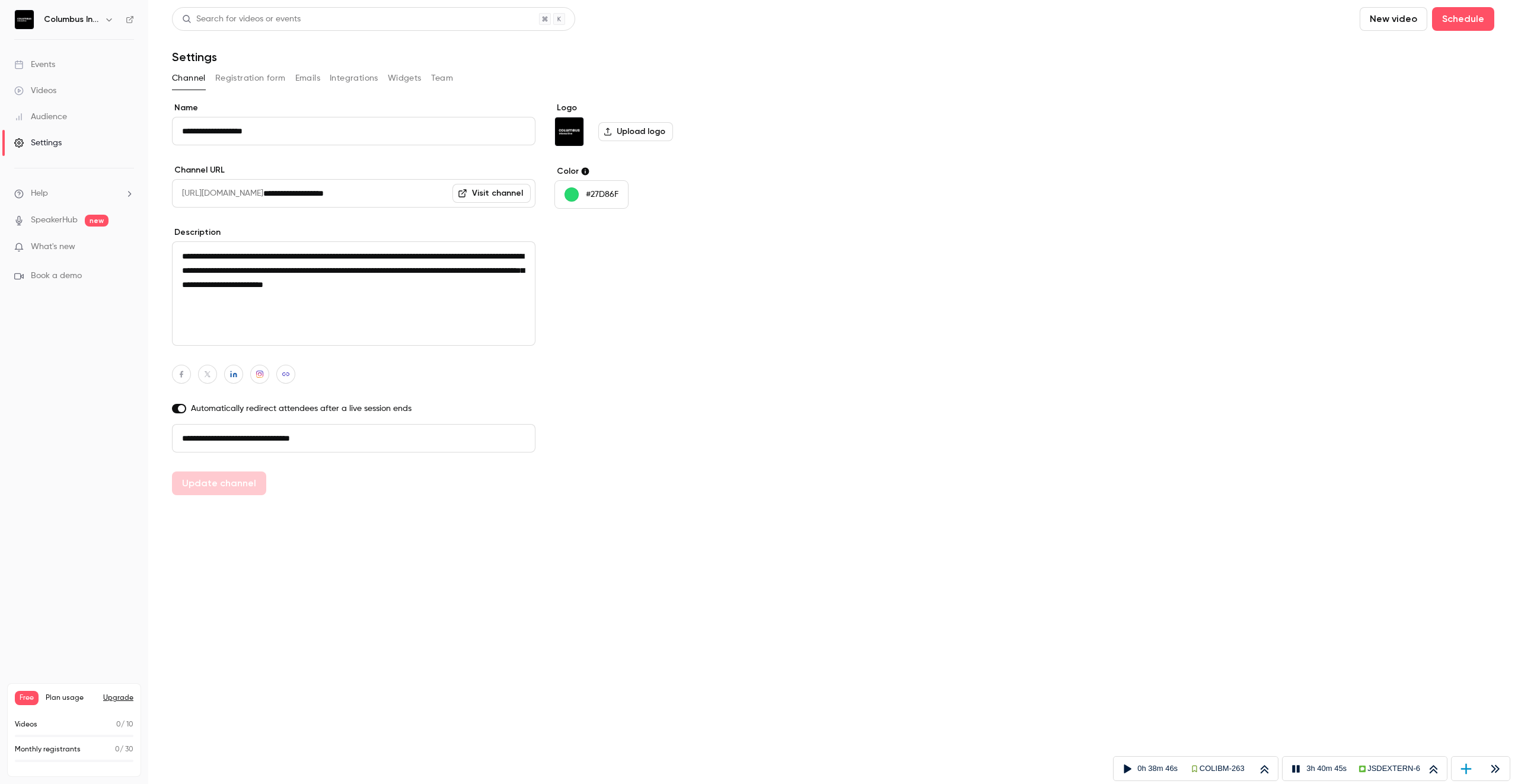
click at [237, 74] on button "Registration form" at bounding box center [250, 78] width 71 height 19
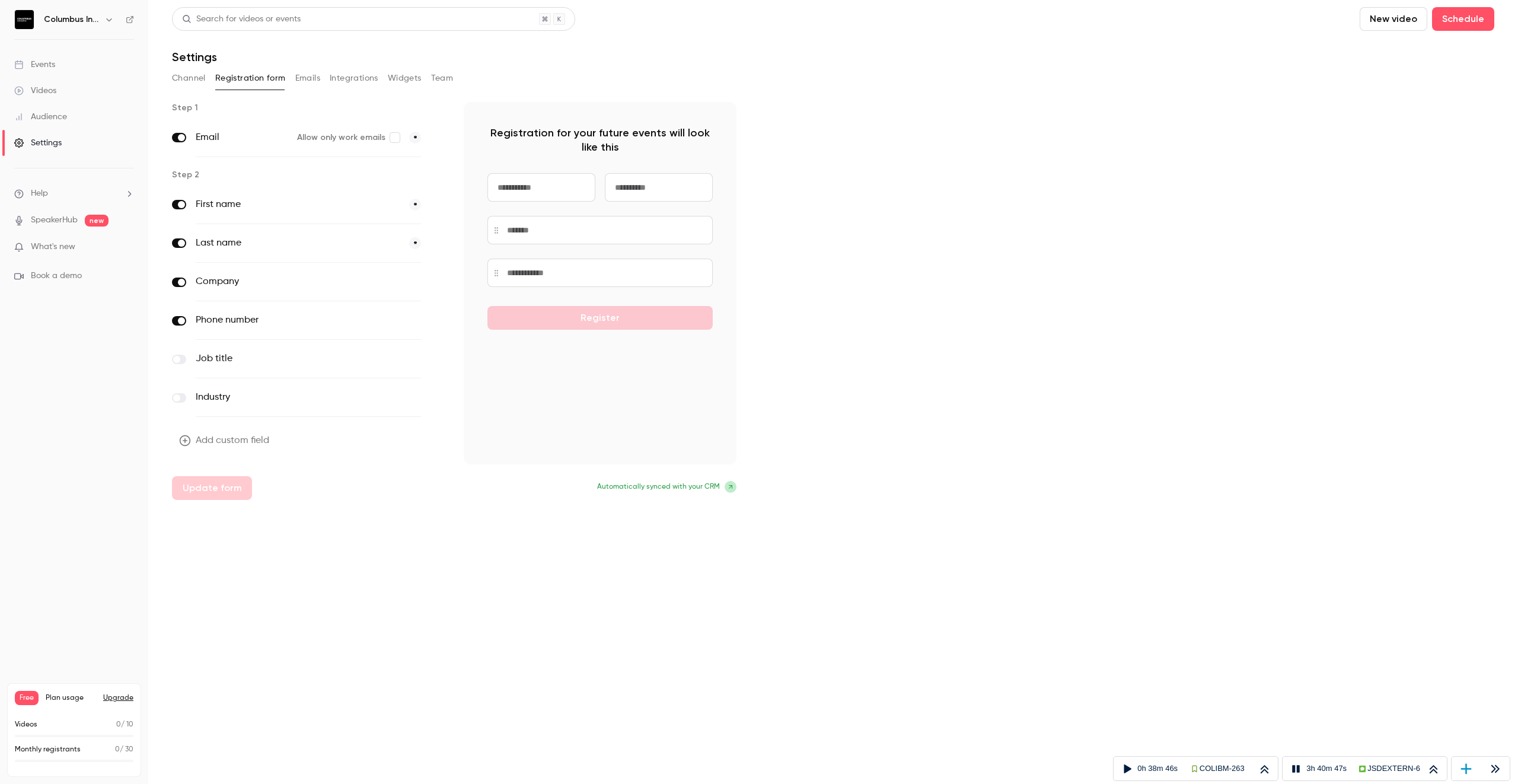
click at [55, 215] on link "SpeakerHub" at bounding box center [54, 220] width 47 height 12
click at [131, 17] on icon at bounding box center [130, 20] width 9 height 9
